Goal: Information Seeking & Learning: Understand process/instructions

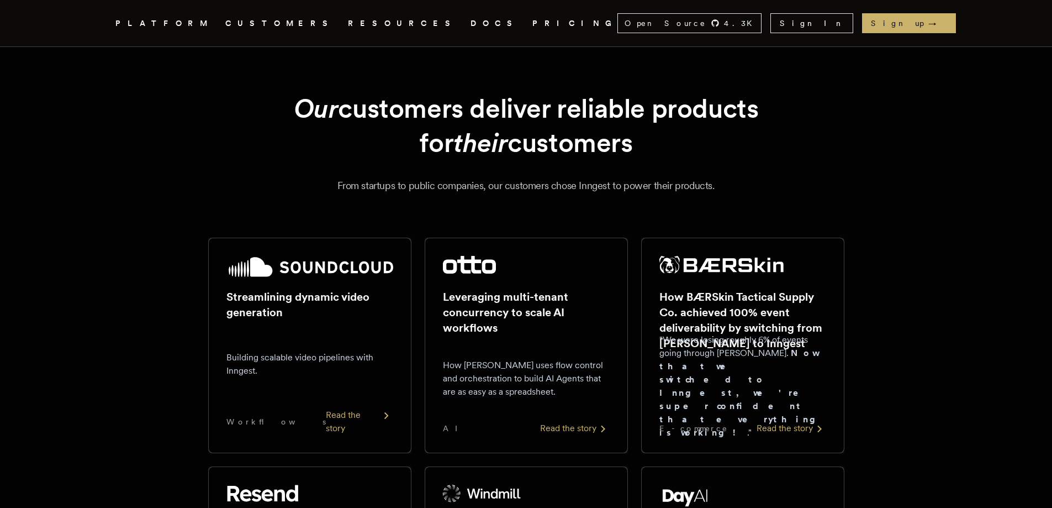
click at [402, 24] on div "PLATFORM CUSTOMERS RESOURCES DOCS PRICING" at bounding box center [366, 24] width 502 height 14
click at [471, 23] on link "DOCS" at bounding box center [495, 24] width 49 height 14
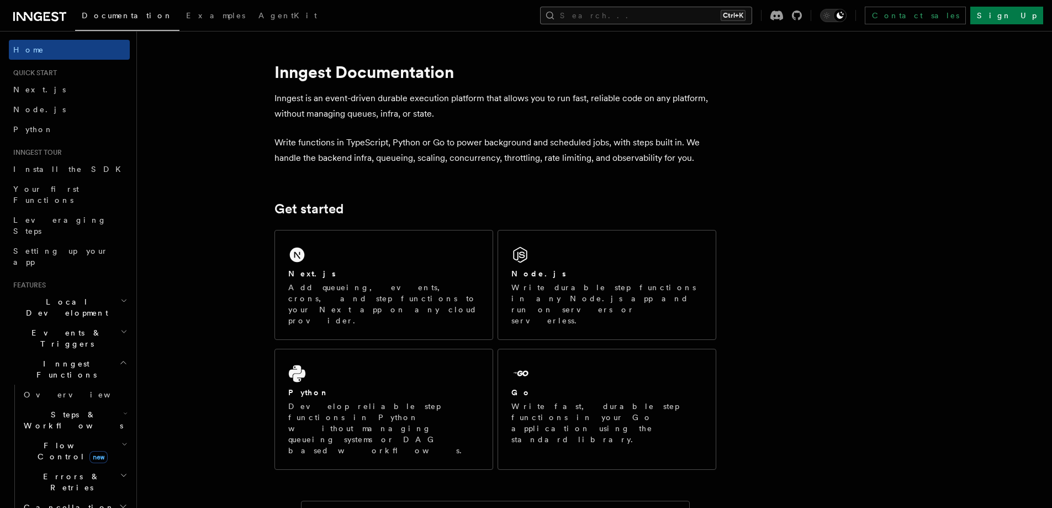
click at [694, 15] on button "Search... Ctrl+K" at bounding box center [646, 16] width 212 height 18
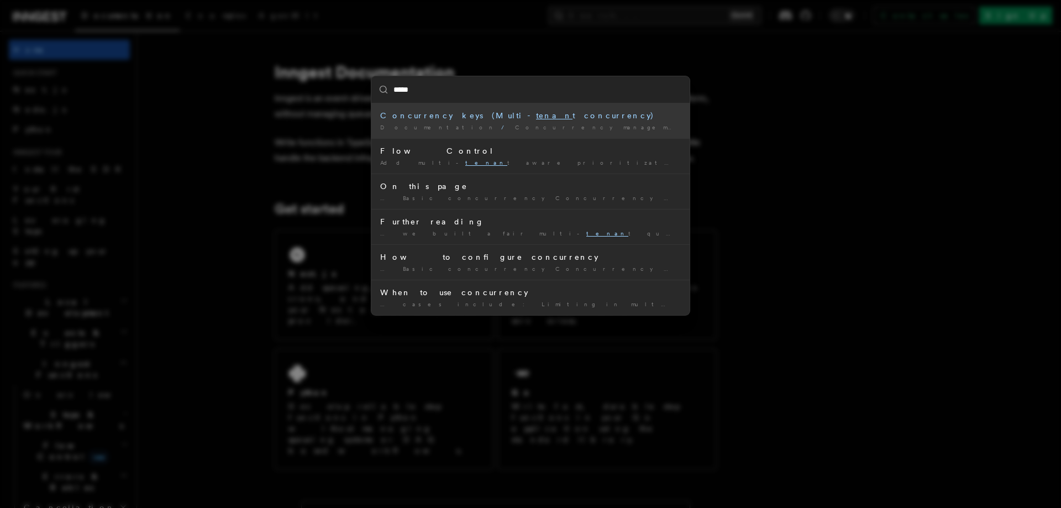
type input "******"
click at [534, 115] on div "Concurrency keys (Multi- tenant concurrency)" at bounding box center [530, 115] width 300 height 11
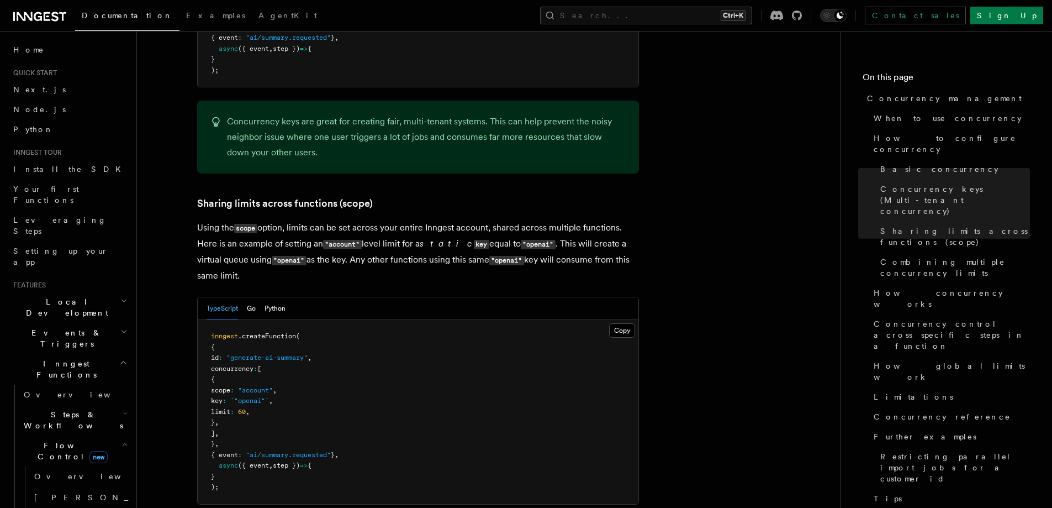
scroll to position [1232, 0]
click at [122, 440] on icon "button" at bounding box center [125, 444] width 6 height 9
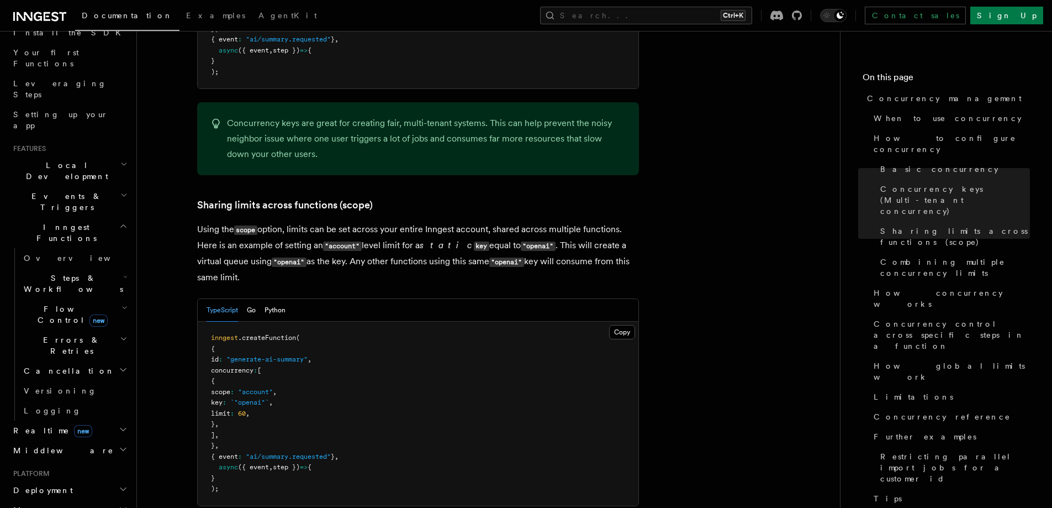
scroll to position [166, 0]
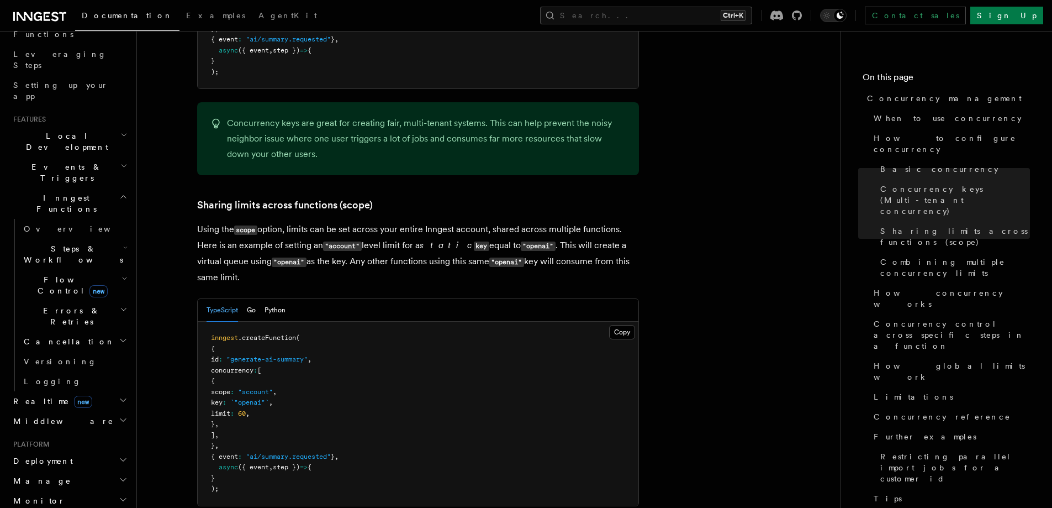
click at [119, 395] on icon "button" at bounding box center [123, 399] width 9 height 9
click at [119, 415] on icon "button" at bounding box center [123, 419] width 9 height 9
click at [120, 419] on icon "button" at bounding box center [123, 420] width 6 height 3
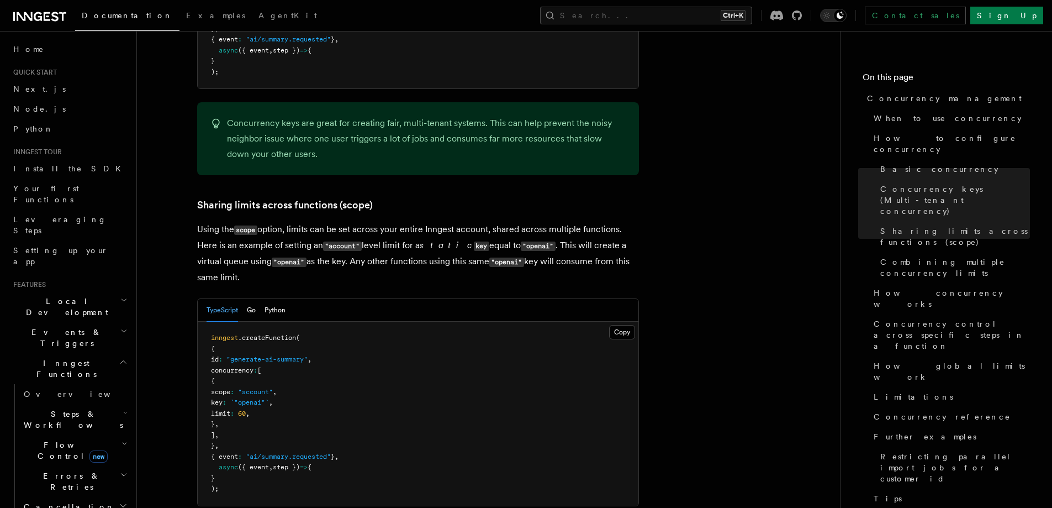
scroll to position [0, 0]
click at [119, 358] on icon "button" at bounding box center [123, 362] width 8 height 9
click at [119, 389] on icon "button" at bounding box center [123, 393] width 9 height 9
click at [119, 409] on icon "button" at bounding box center [123, 413] width 9 height 9
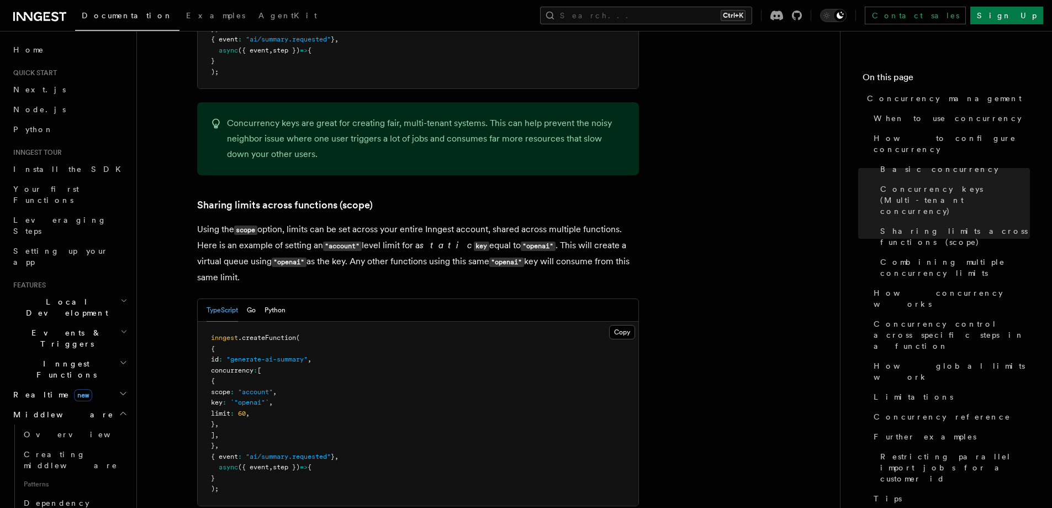
click at [119, 409] on icon "button" at bounding box center [123, 413] width 9 height 9
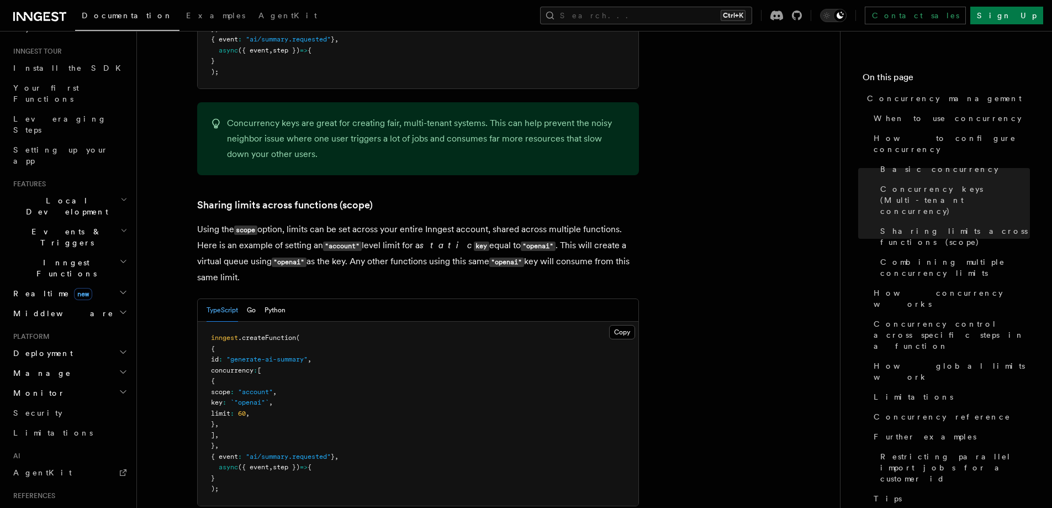
scroll to position [110, 0]
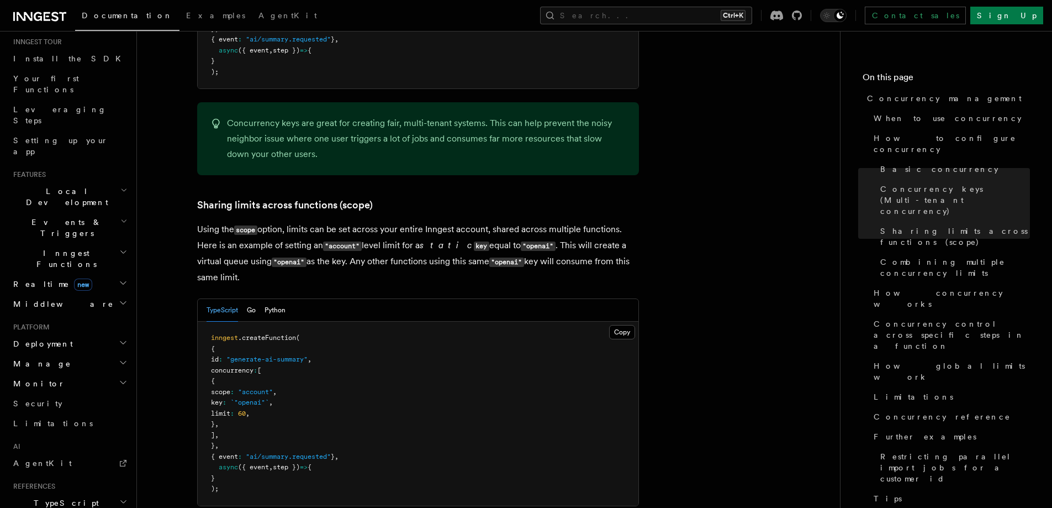
click at [119, 338] on icon "button" at bounding box center [123, 342] width 9 height 9
click at [122, 468] on icon "button" at bounding box center [125, 472] width 6 height 9
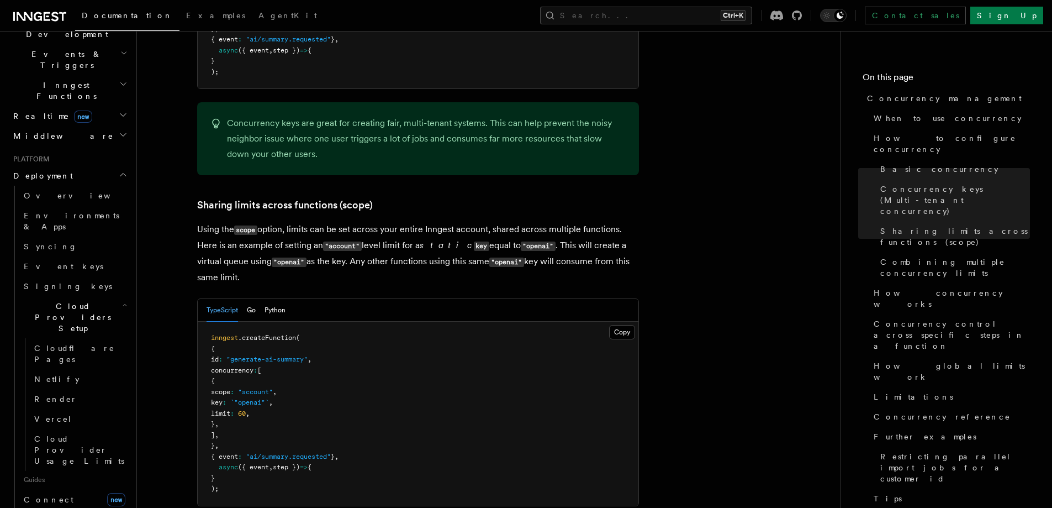
scroll to position [331, 0]
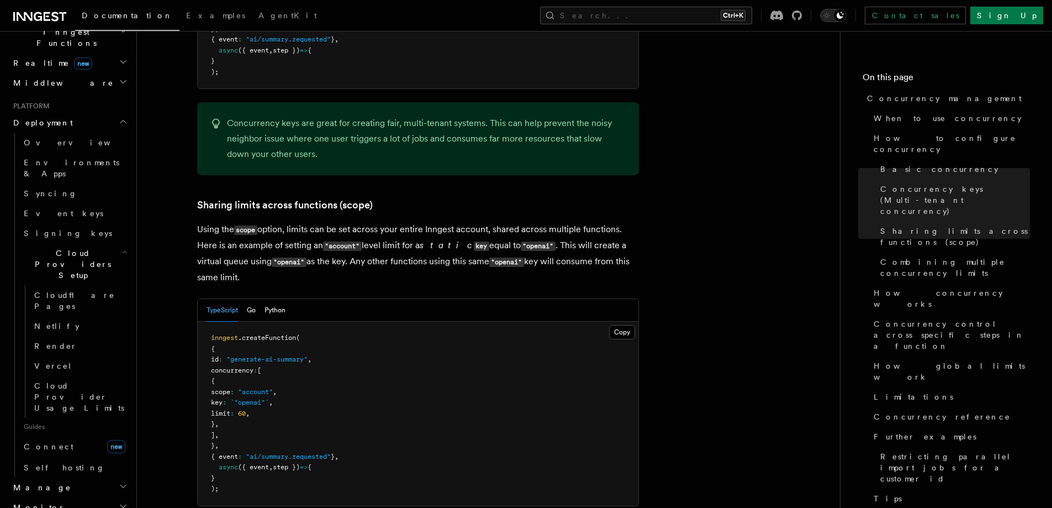
click at [110, 477] on h2 "Manage" at bounding box center [69, 487] width 121 height 20
click at [112, 457] on link "Self hosting" at bounding box center [74, 467] width 110 height 20
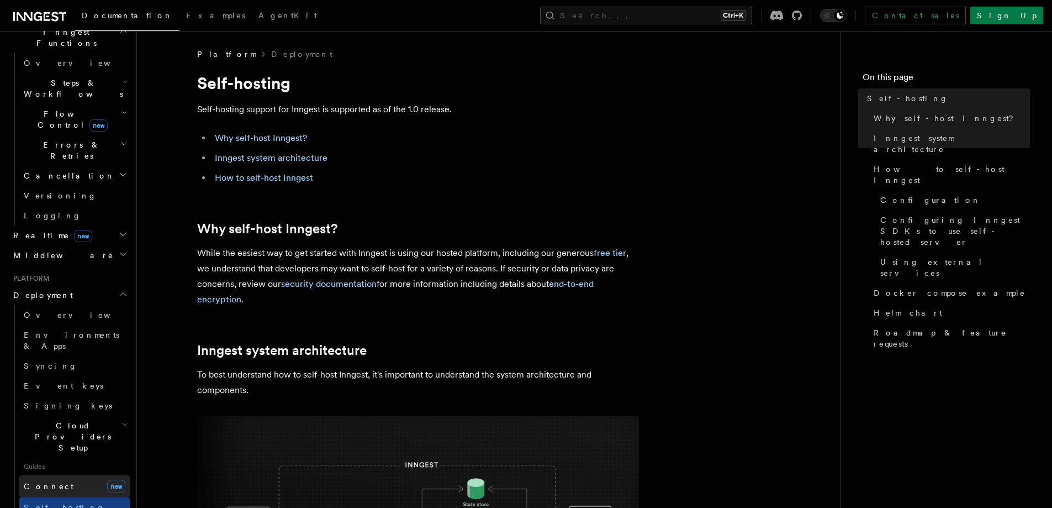
click at [29, 482] on span "Connect" at bounding box center [49, 486] width 50 height 9
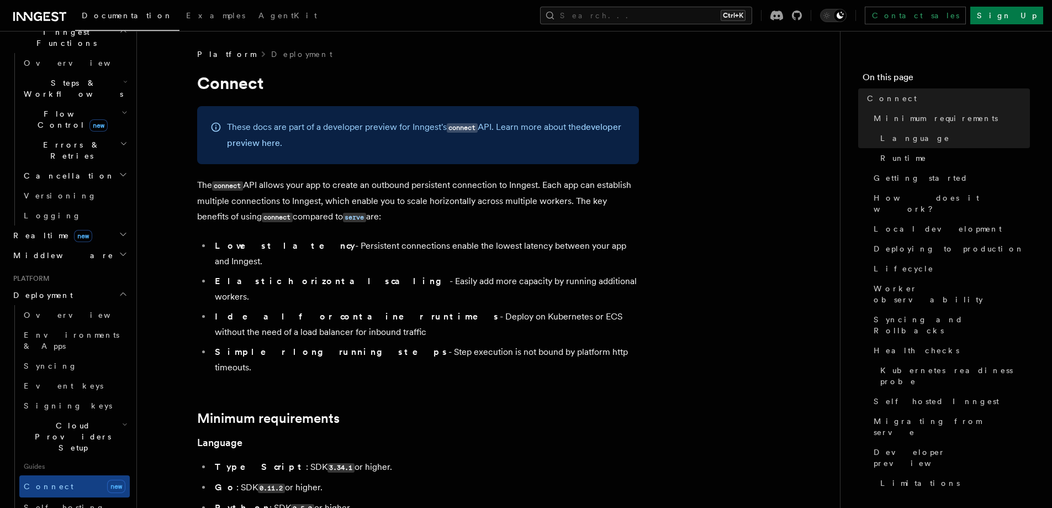
click at [49, 420] on span "Cloud Providers Setup" at bounding box center [70, 436] width 103 height 33
click at [55, 463] on span "Cloudflare Pages" at bounding box center [74, 473] width 81 height 20
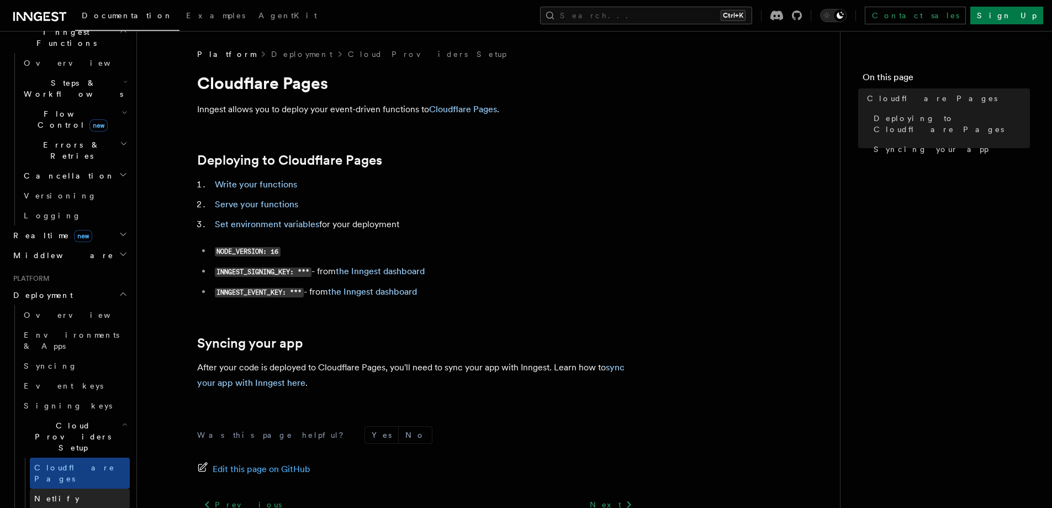
click at [57, 494] on span "Netlify" at bounding box center [56, 498] width 45 height 9
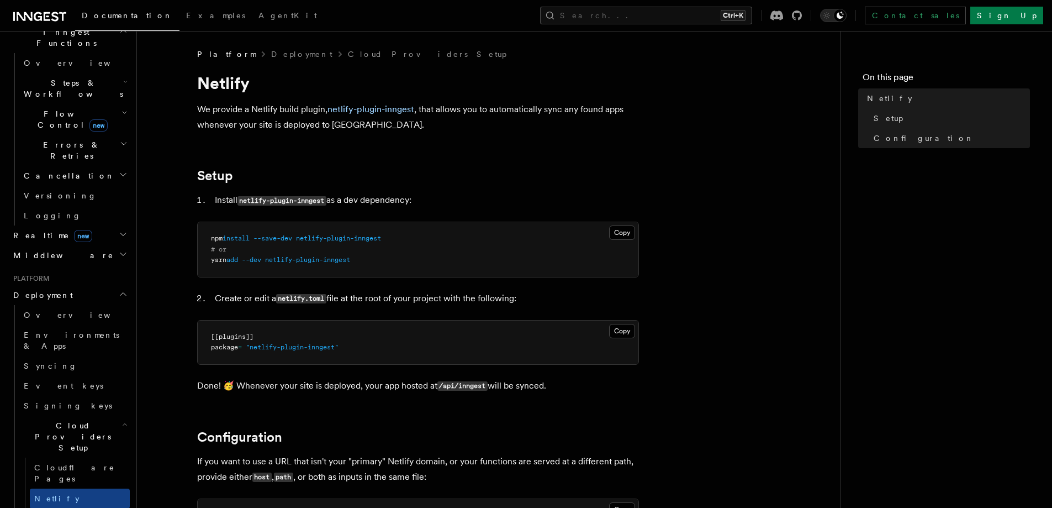
click at [523, 441] on h2 "Configuration" at bounding box center [418, 436] width 442 height 15
